Goal: Task Accomplishment & Management: Manage account settings

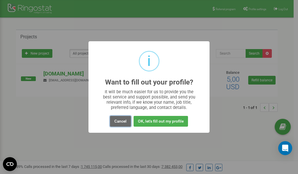
click at [118, 122] on button "Cancel" at bounding box center [120, 121] width 21 height 11
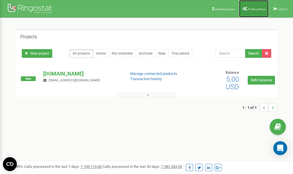
click at [250, 11] on link "Profile settings" at bounding box center [254, 8] width 30 height 17
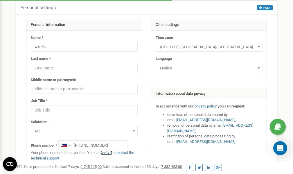
click at [110, 153] on link "verify it" at bounding box center [107, 153] width 12 height 4
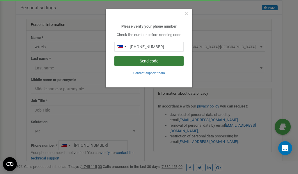
click at [152, 62] on button "Send code" at bounding box center [148, 61] width 69 height 10
